Goal: Information Seeking & Learning: Learn about a topic

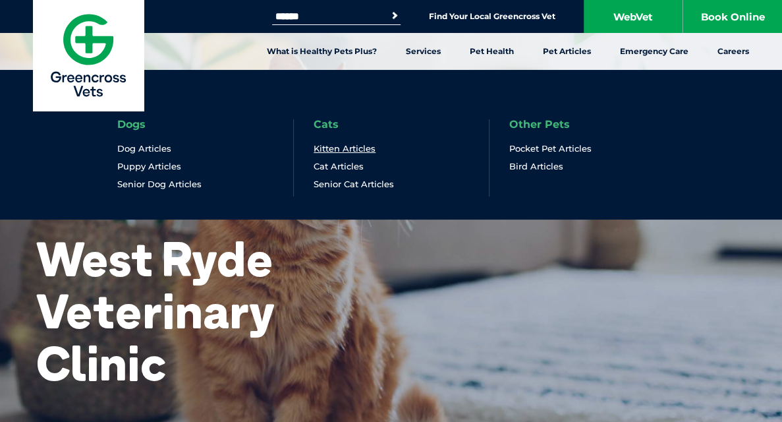
click at [347, 146] on link "Kitten Articles" at bounding box center [345, 148] width 62 height 11
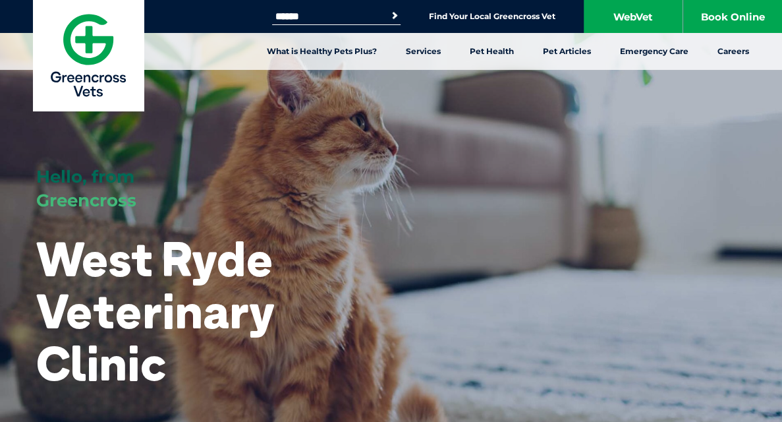
click at [316, 18] on input "Search for:" at bounding box center [328, 16] width 112 height 11
type input "********"
click at [395, 16] on button "Search" at bounding box center [386, 15] width 30 height 19
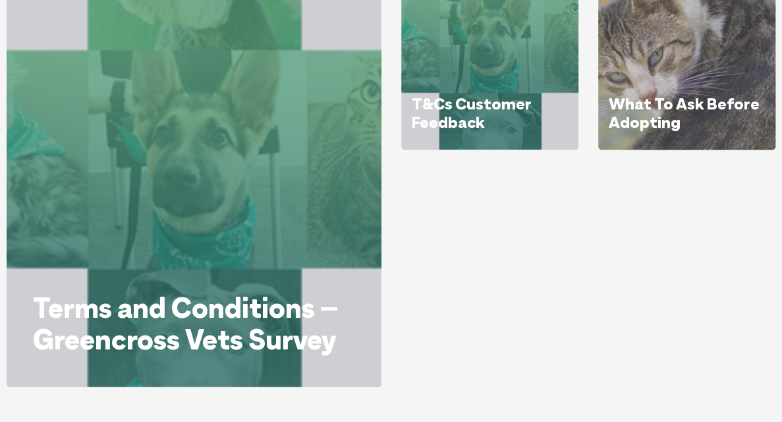
scroll to position [198, 0]
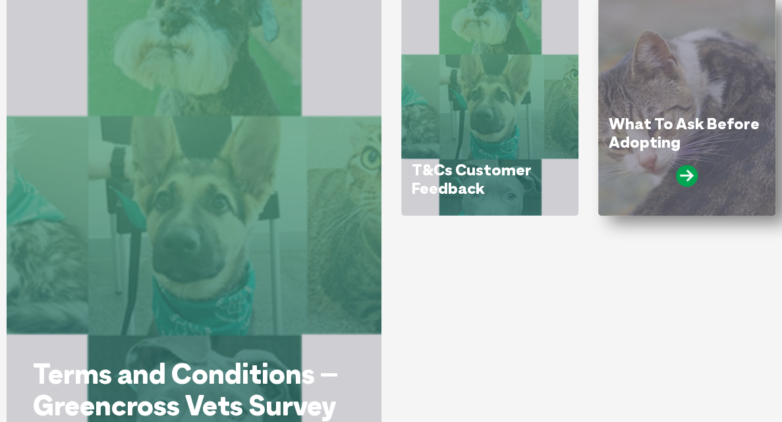
click at [666, 134] on link "What To Ask Before Adopting" at bounding box center [684, 132] width 151 height 38
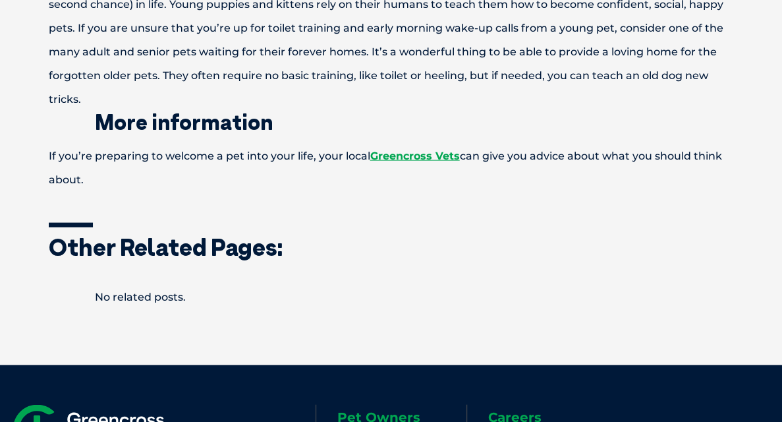
scroll to position [1229, 0]
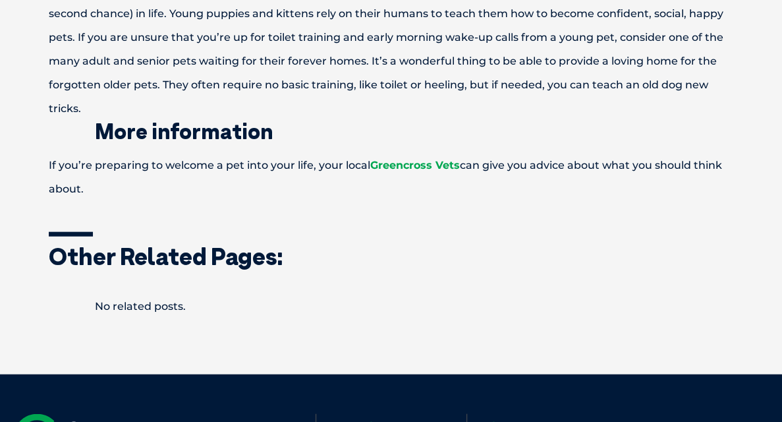
click at [403, 163] on link "Greencross Vets" at bounding box center [415, 165] width 90 height 13
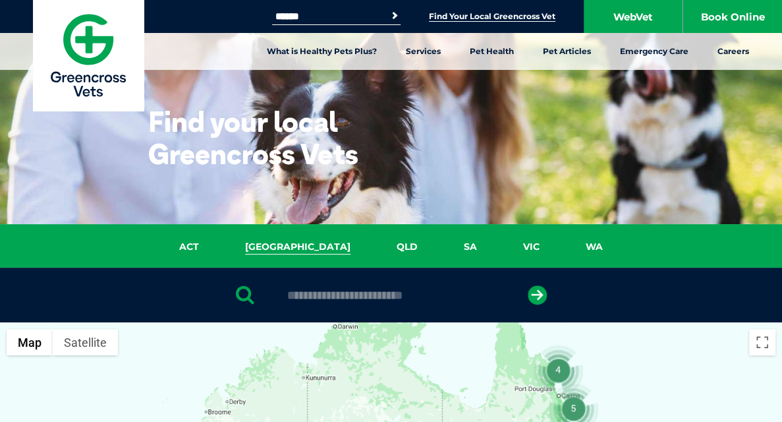
click at [293, 242] on link "NSW" at bounding box center [298, 246] width 152 height 15
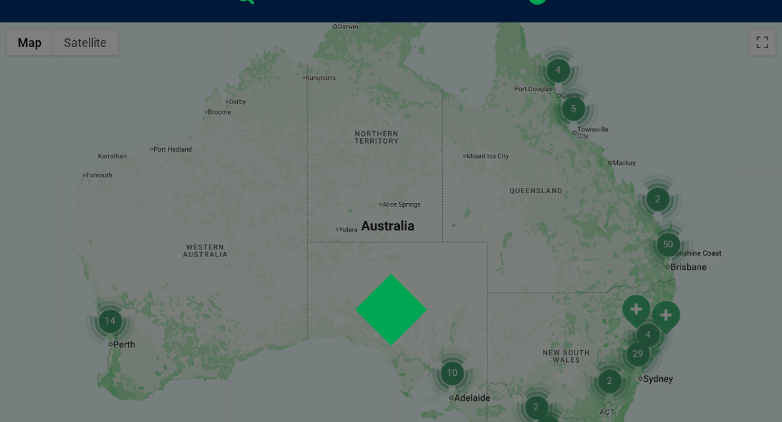
scroll to position [302, 0]
